Goal: Task Accomplishment & Management: Complete application form

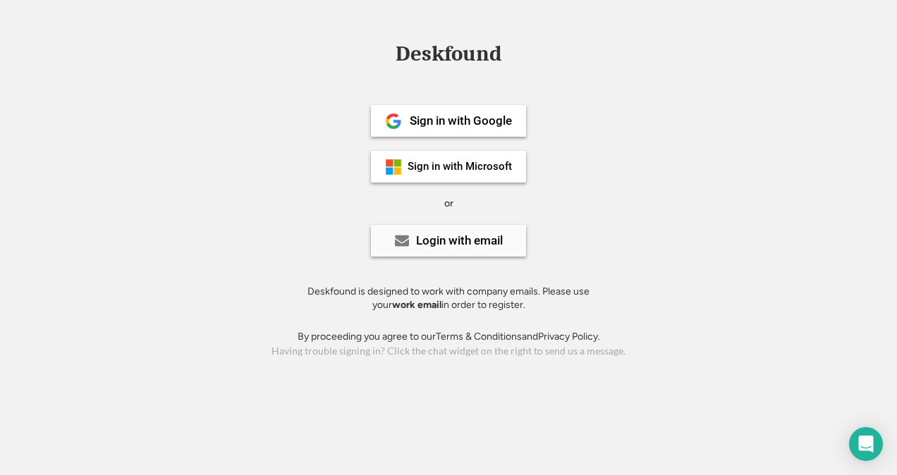
click at [460, 239] on div "Login with email" at bounding box center [459, 241] width 87 height 12
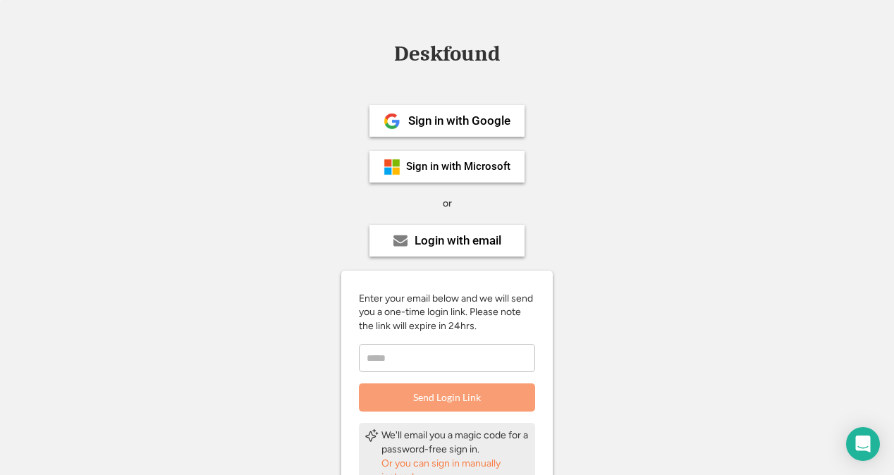
scroll to position [71, 0]
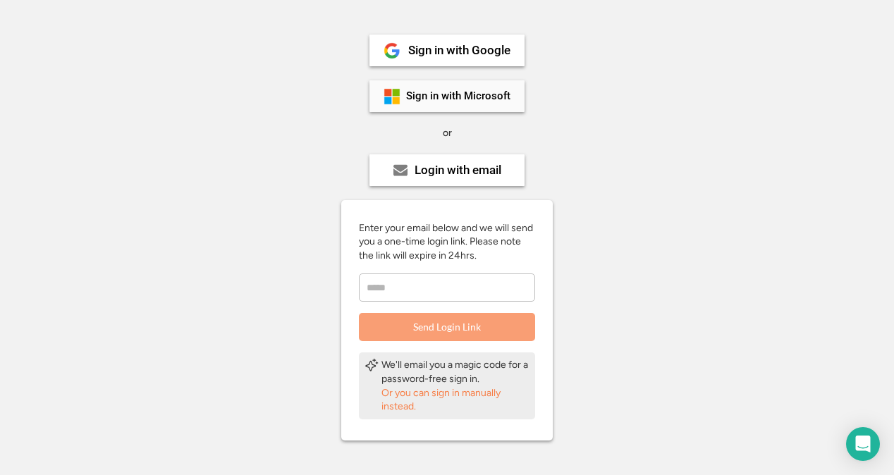
click at [446, 93] on div "Sign in with Microsoft" at bounding box center [458, 96] width 104 height 11
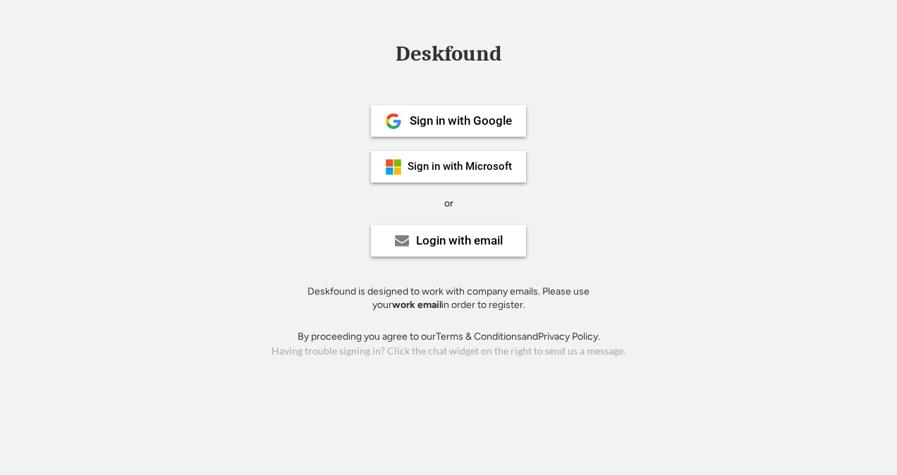
click at [458, 244] on div "Login with email" at bounding box center [459, 241] width 87 height 12
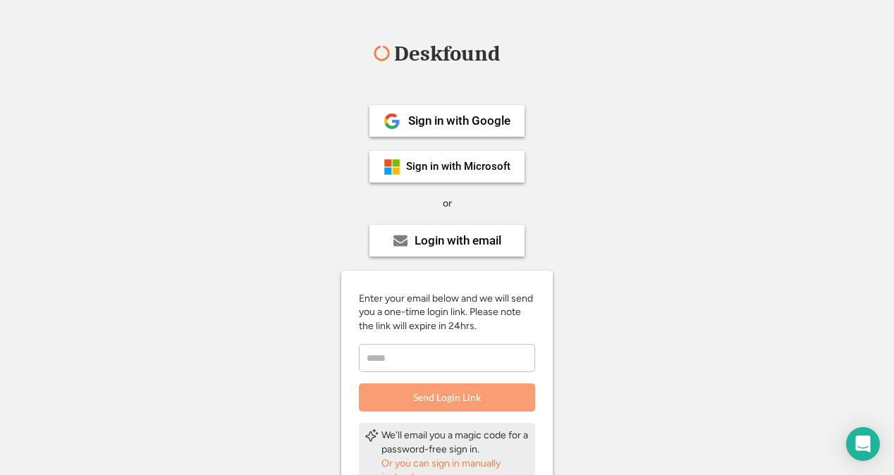
click at [418, 356] on input "email" at bounding box center [447, 358] width 176 height 28
type input "**********"
click at [462, 398] on button "Send Login Link" at bounding box center [447, 398] width 176 height 28
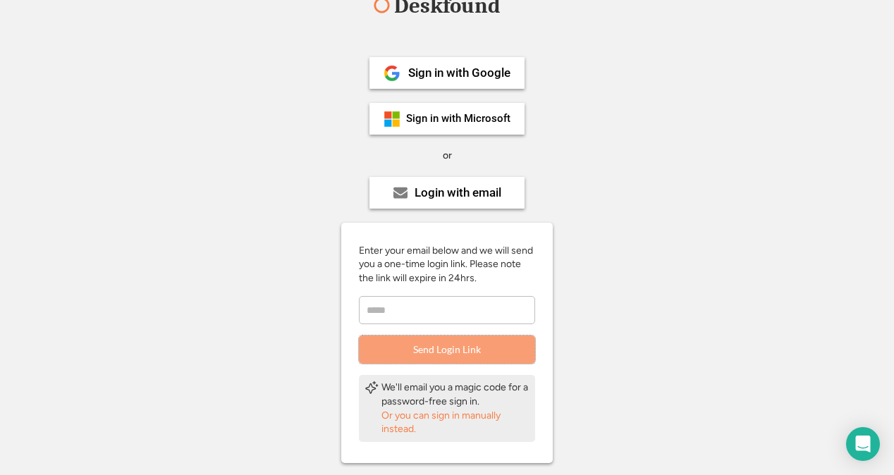
scroll to position [71, 0]
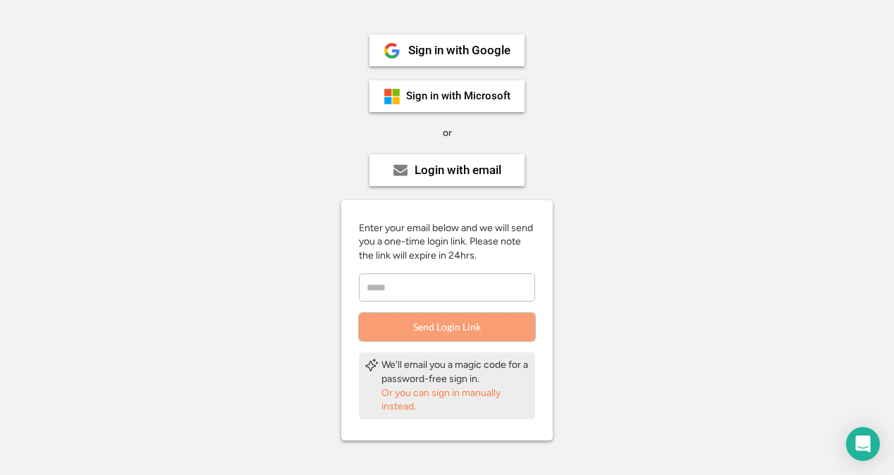
click at [465, 291] on input "email" at bounding box center [447, 288] width 176 height 28
click at [395, 293] on input "email" at bounding box center [447, 288] width 176 height 28
type input "**********"
click at [452, 328] on button "Send Login Link" at bounding box center [447, 327] width 176 height 28
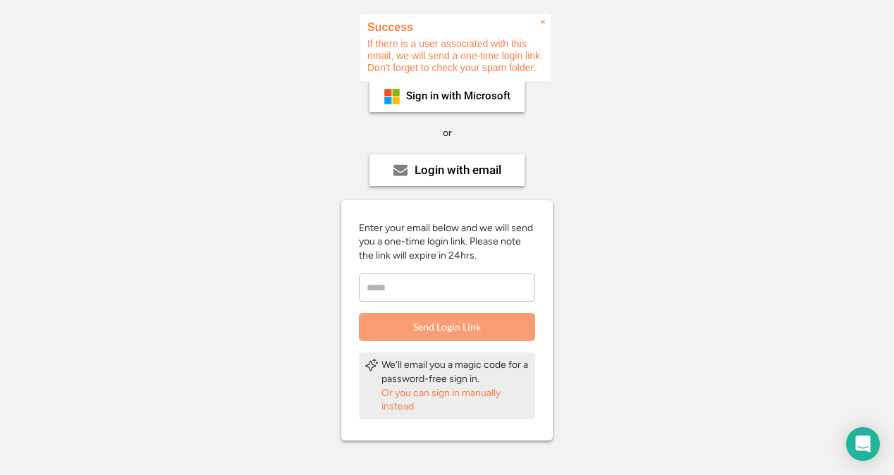
click at [479, 295] on input "email" at bounding box center [447, 288] width 176 height 28
click at [817, 250] on div "Deskfound Sign in with Google Sign in with Microsoft or Login with email Enter …" at bounding box center [447, 266] width 894 height 587
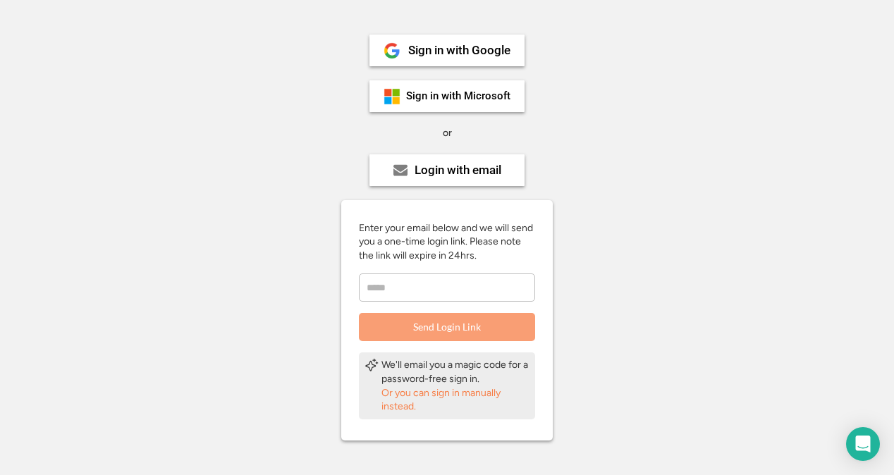
click at [417, 386] on div "Or you can sign in manually instead." at bounding box center [455, 399] width 148 height 27
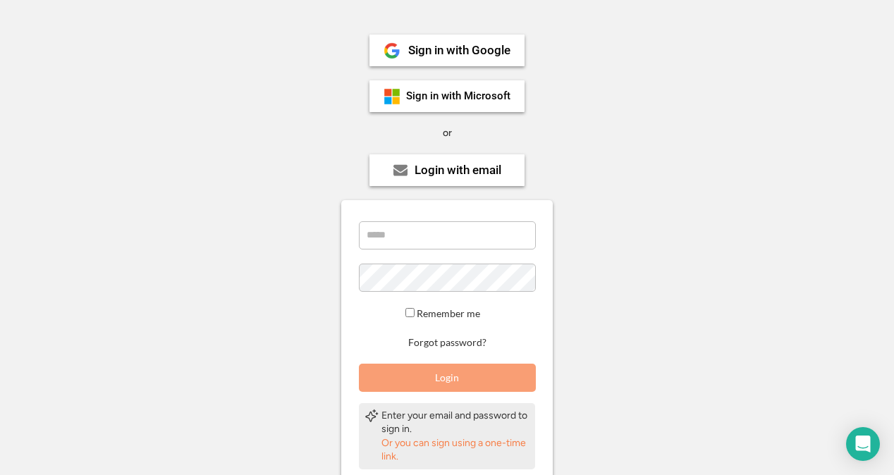
click at [453, 212] on div "Enter your email below and we will send you a one-time login link. Please note …" at bounding box center [447, 345] width 212 height 291
click at [437, 233] on input "email" at bounding box center [447, 235] width 177 height 28
click at [790, 168] on div "Deskfound Sign in with Google Sign in with Microsoft or Login with email Enter …" at bounding box center [447, 291] width 894 height 637
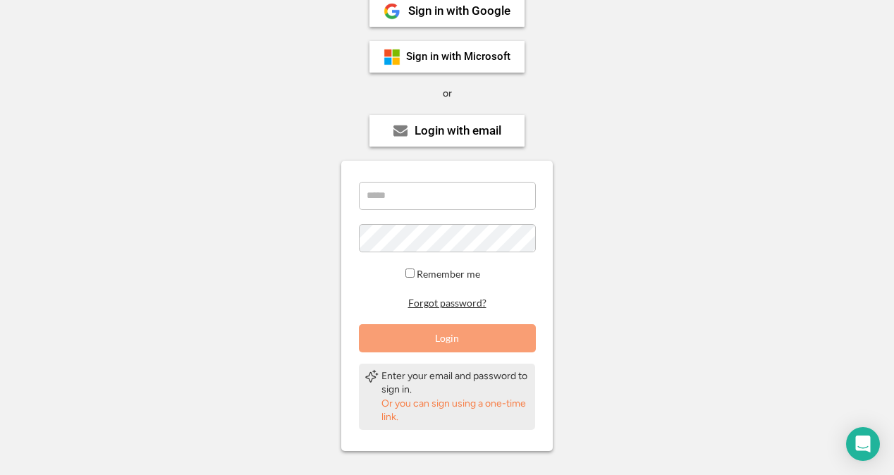
scroll to position [204, 0]
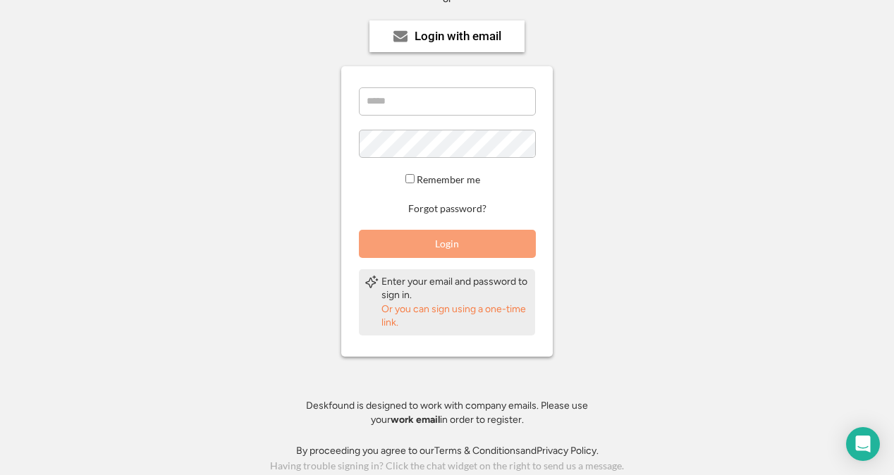
click at [486, 311] on div "Or you can sign using a one-time link." at bounding box center [455, 315] width 148 height 27
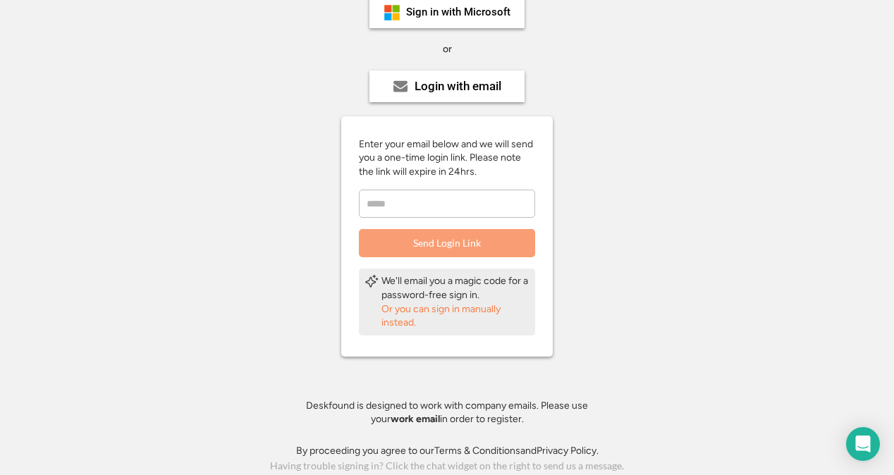
click at [444, 194] on input "email" at bounding box center [447, 204] width 176 height 28
type input "**********"
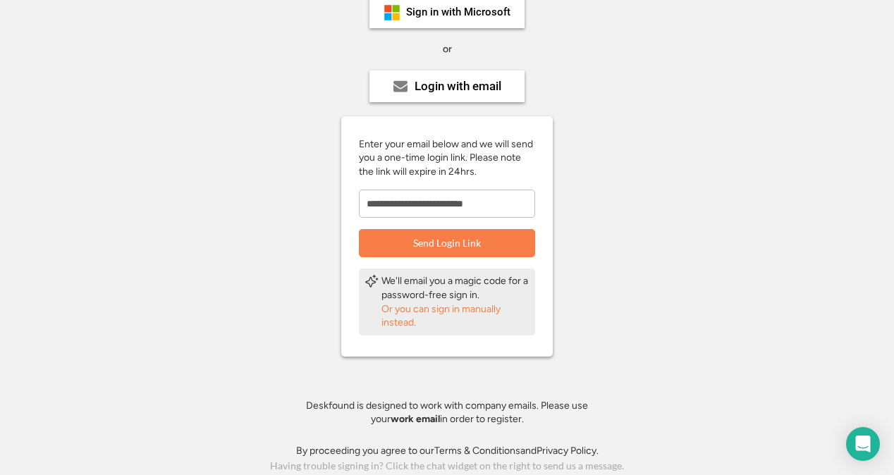
drag, startPoint x: 542, startPoint y: 406, endPoint x: 599, endPoint y: 419, distance: 58.5
click at [599, 419] on div "Deskfound is designed to work with company emails. Please use your work email i…" at bounding box center [446, 412] width 317 height 27
drag, startPoint x: 599, startPoint y: 419, endPoint x: 690, endPoint y: 157, distance: 277.4
click at [690, 157] on div "**********" at bounding box center [447, 182] width 894 height 587
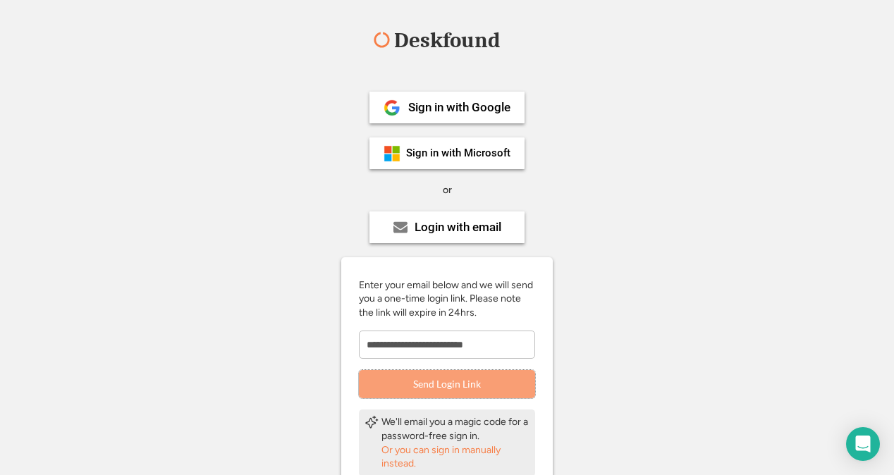
click at [425, 386] on button "Send Login Link" at bounding box center [447, 384] width 176 height 28
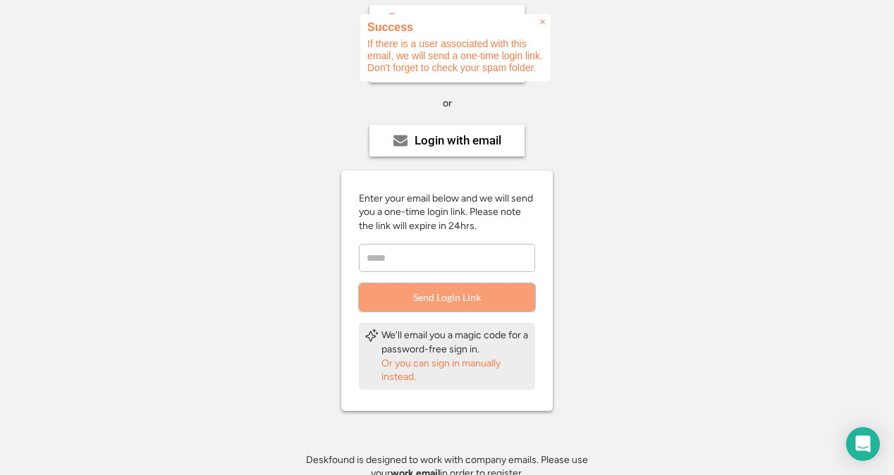
scroll to position [154, 0]
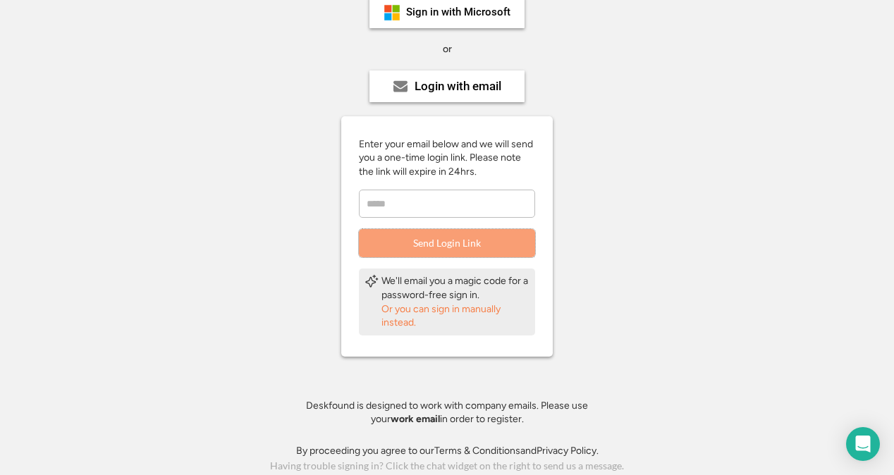
click at [453, 198] on input "email" at bounding box center [447, 204] width 176 height 28
click at [471, 304] on div "Or you can sign in manually instead." at bounding box center [455, 315] width 148 height 27
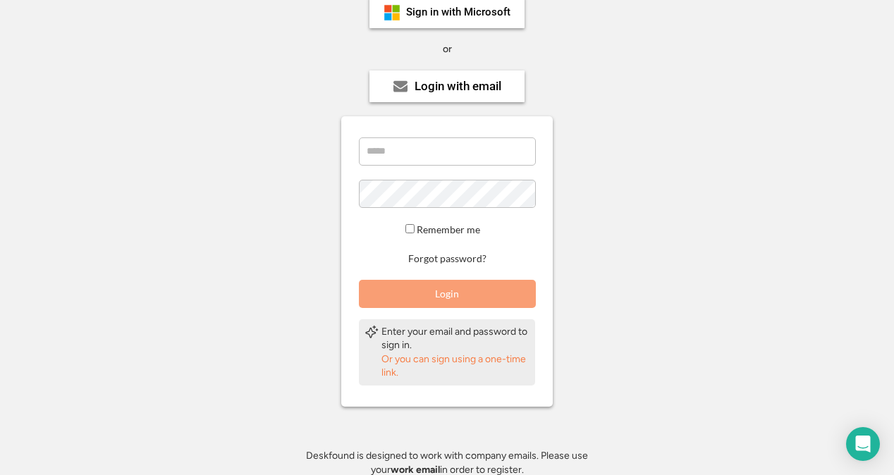
click at [451, 144] on input "email" at bounding box center [447, 151] width 177 height 28
type input "**********"
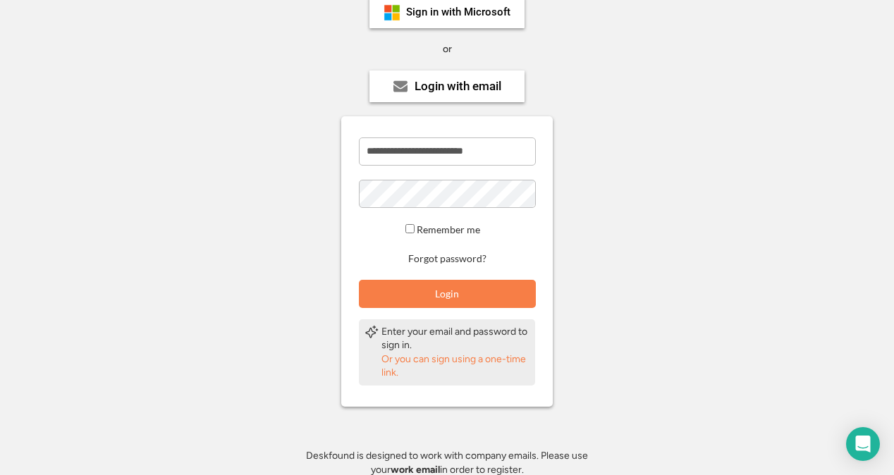
click at [702, 141] on div "**********" at bounding box center [447, 207] width 894 height 637
click at [476, 302] on button "Login" at bounding box center [447, 294] width 177 height 28
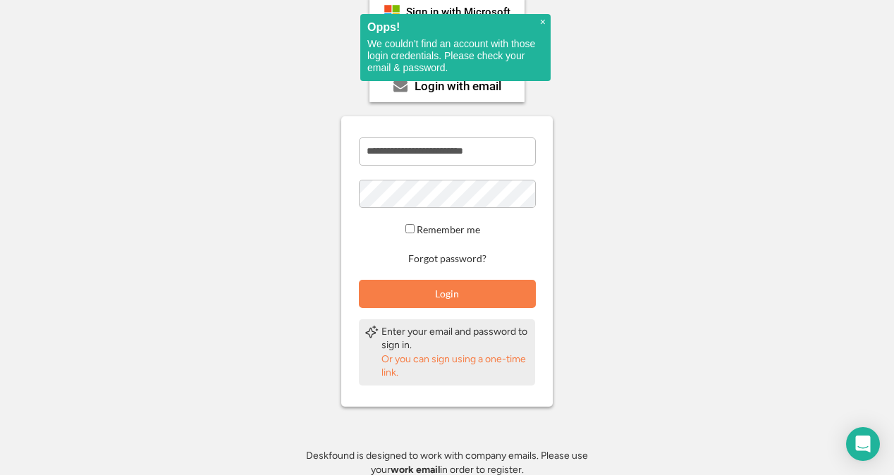
click at [539, 23] on h2 "Opps!" at bounding box center [455, 27] width 176 height 12
click at [539, 20] on div "× Opps! We couldn't find an account with those login credentials. Please check …" at bounding box center [455, 47] width 190 height 67
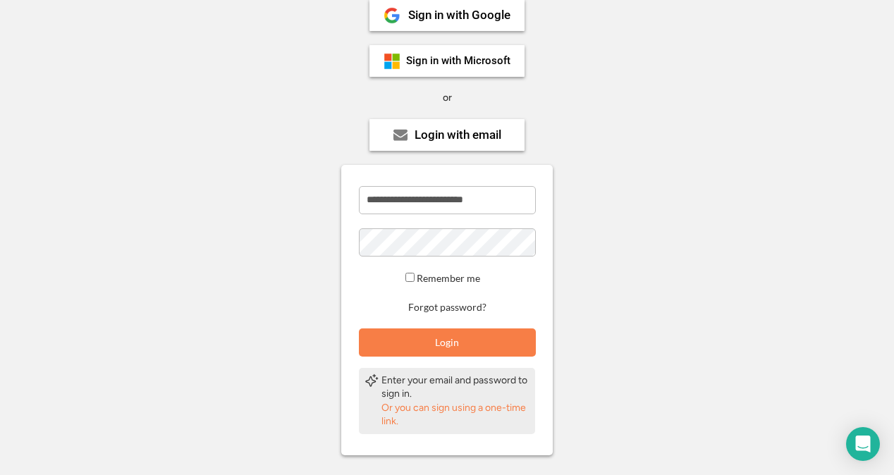
scroll to position [84, 0]
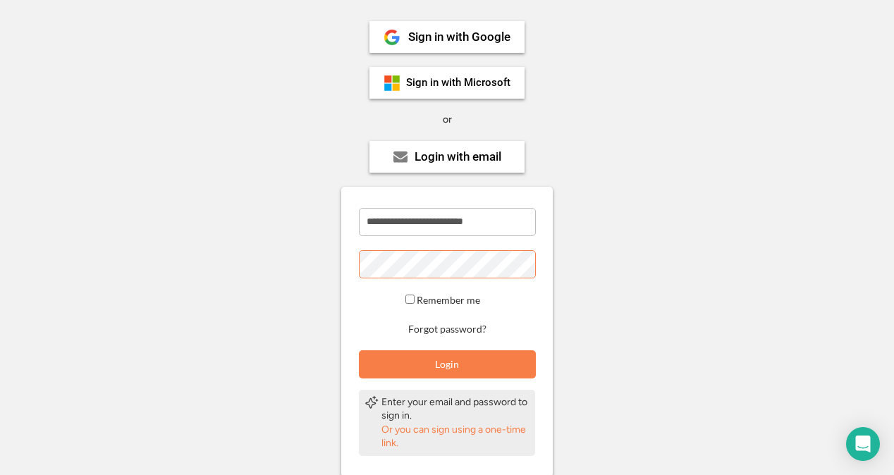
click at [85, 253] on div "**********" at bounding box center [447, 277] width 894 height 637
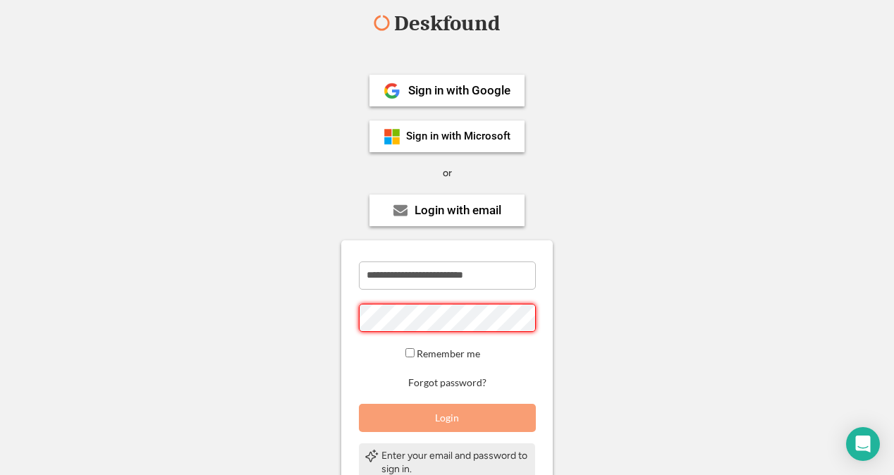
scroll to position [0, 0]
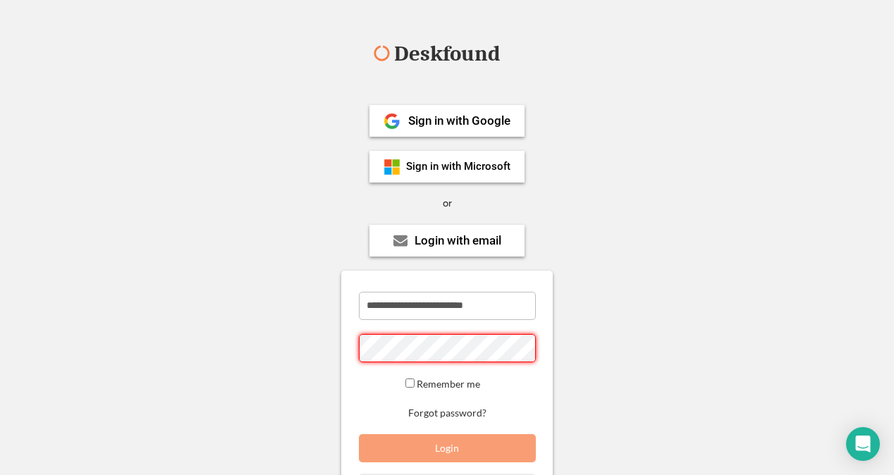
click at [385, 43] on div "Deskfound" at bounding box center [447, 56] width 894 height 27
click at [412, 49] on div "Deskfound" at bounding box center [447, 54] width 120 height 22
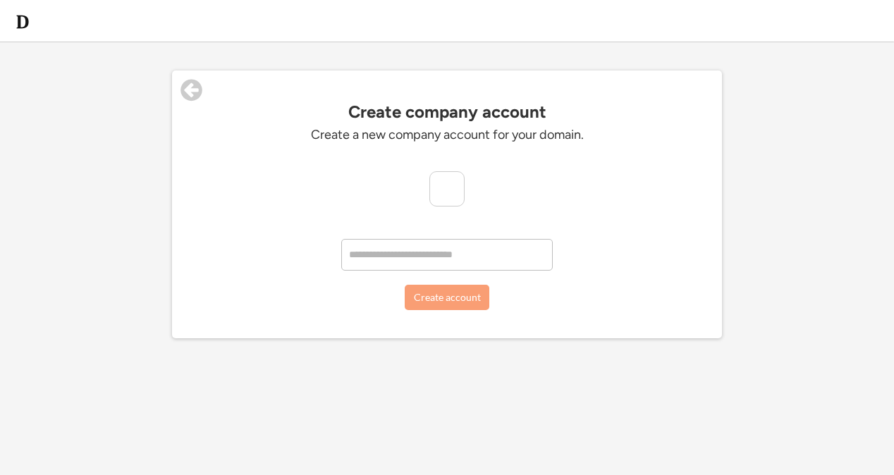
click at [460, 188] on img at bounding box center [447, 189] width 34 height 34
click at [422, 256] on input "input" at bounding box center [447, 255] width 212 height 32
click at [417, 264] on input "input" at bounding box center [447, 255] width 212 height 32
type input "**********"
click at [422, 307] on button "Create account" at bounding box center [447, 297] width 85 height 25
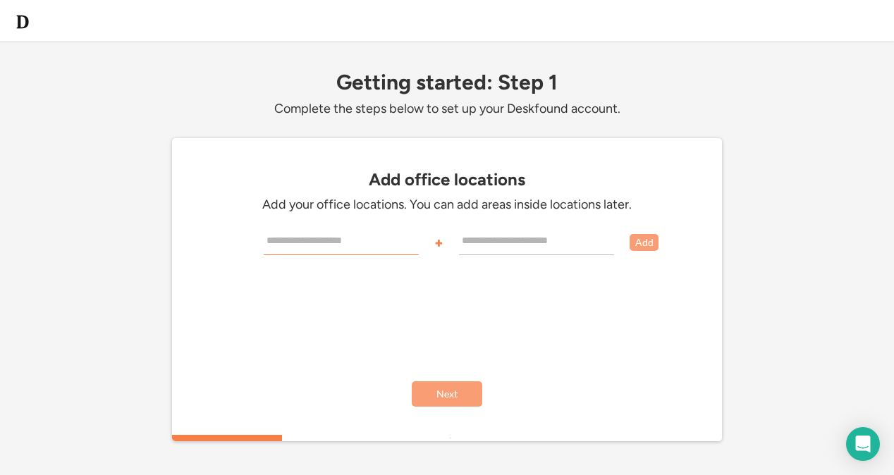
click at [350, 236] on input "input" at bounding box center [341, 241] width 155 height 28
drag, startPoint x: 527, startPoint y: 180, endPoint x: 41, endPoint y: 178, distance: 486.5
click at [41, 178] on div "Getting started Complete the steps below to set up your Deskfound account. Next…" at bounding box center [447, 296] width 894 height 592
